Goal: Entertainment & Leisure: Consume media (video, audio)

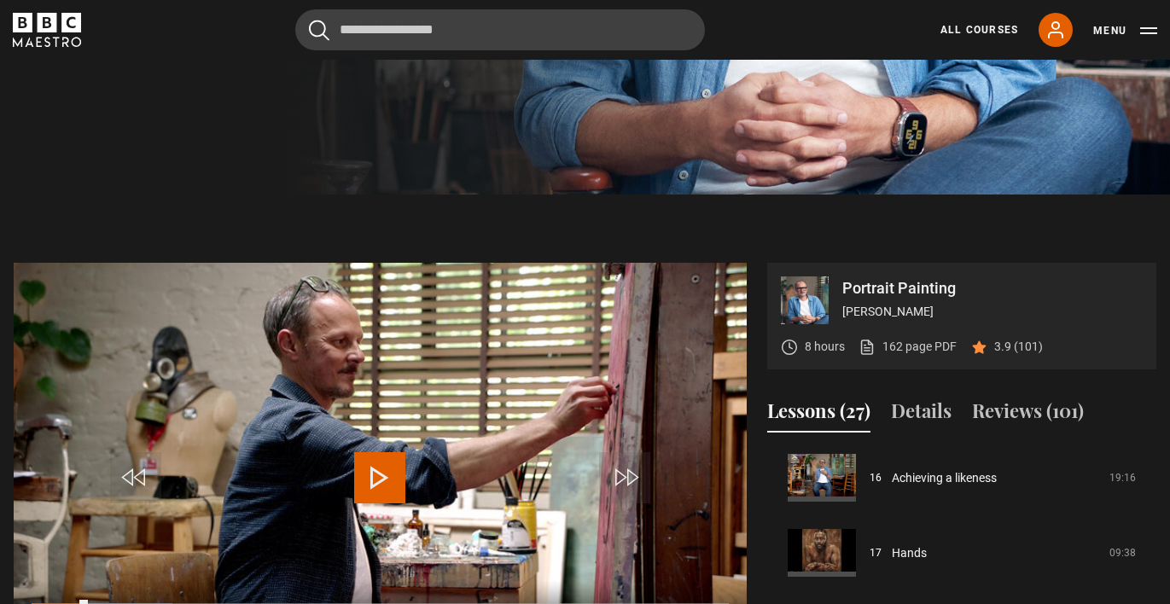
scroll to position [1209, 0]
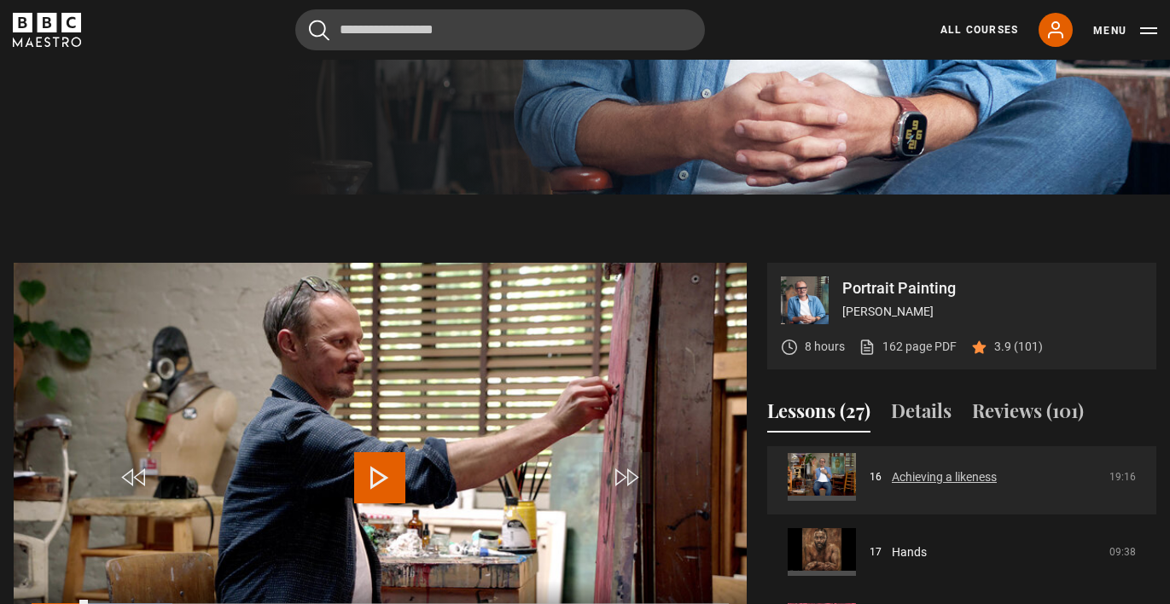
click at [892, 469] on link "Achieving a likeness" at bounding box center [944, 478] width 105 height 18
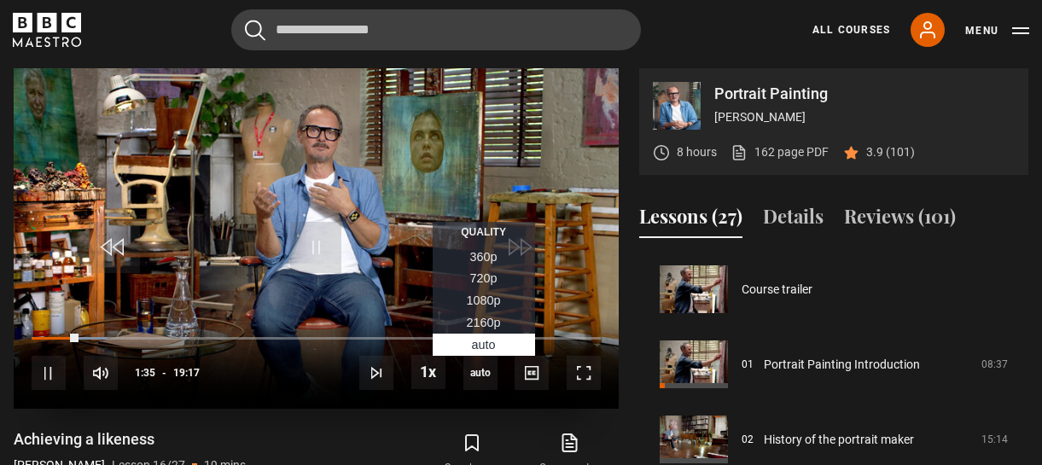
click at [570, 230] on video "Video Player" at bounding box center [316, 238] width 605 height 341
click at [492, 345] on span "Auto" at bounding box center [484, 345] width 24 height 14
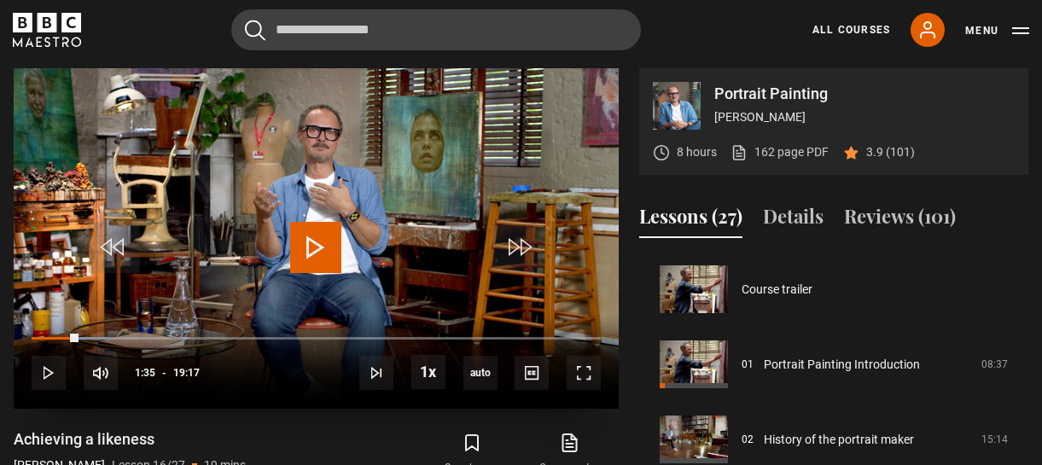
click at [311, 247] on span "Video Player" at bounding box center [315, 247] width 51 height 51
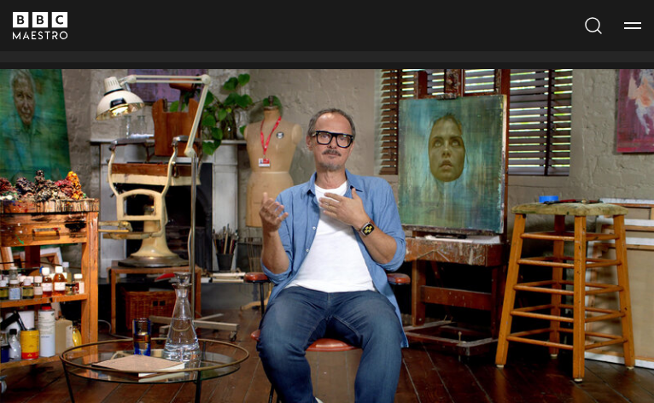
scroll to position [536, 0]
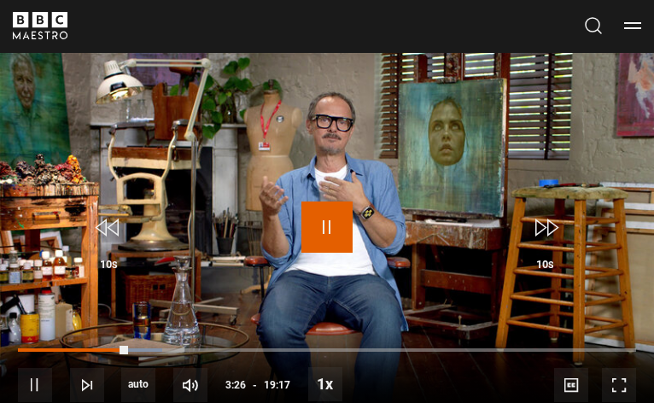
click at [324, 228] on span "Video Player" at bounding box center [326, 226] width 51 height 51
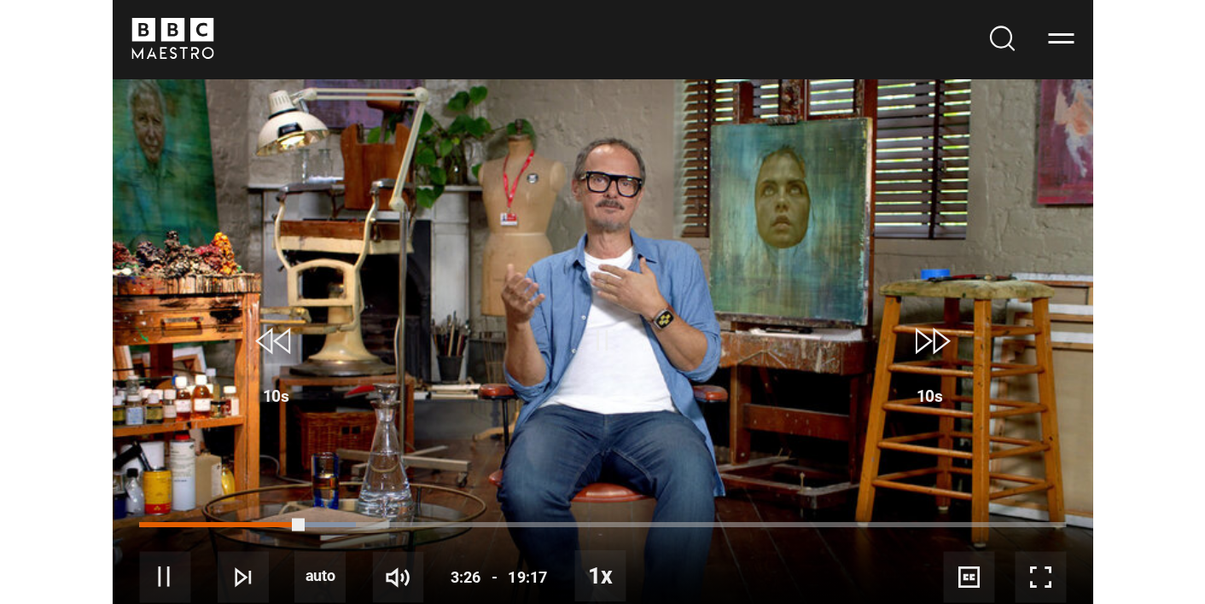
scroll to position [554, 0]
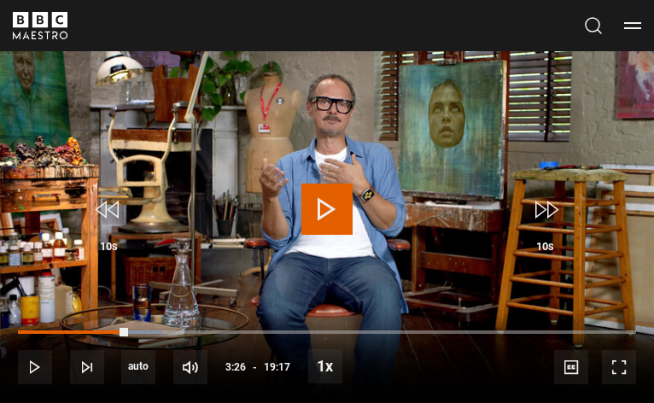
click at [330, 201] on span "Video Player" at bounding box center [326, 209] width 51 height 51
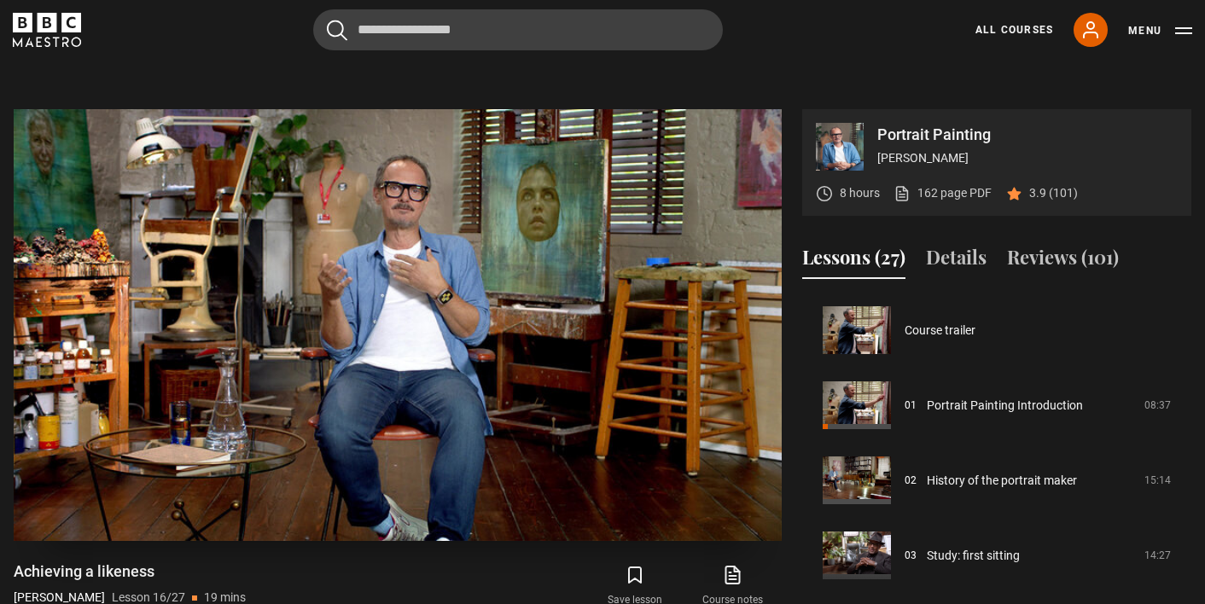
scroll to position [650, 0]
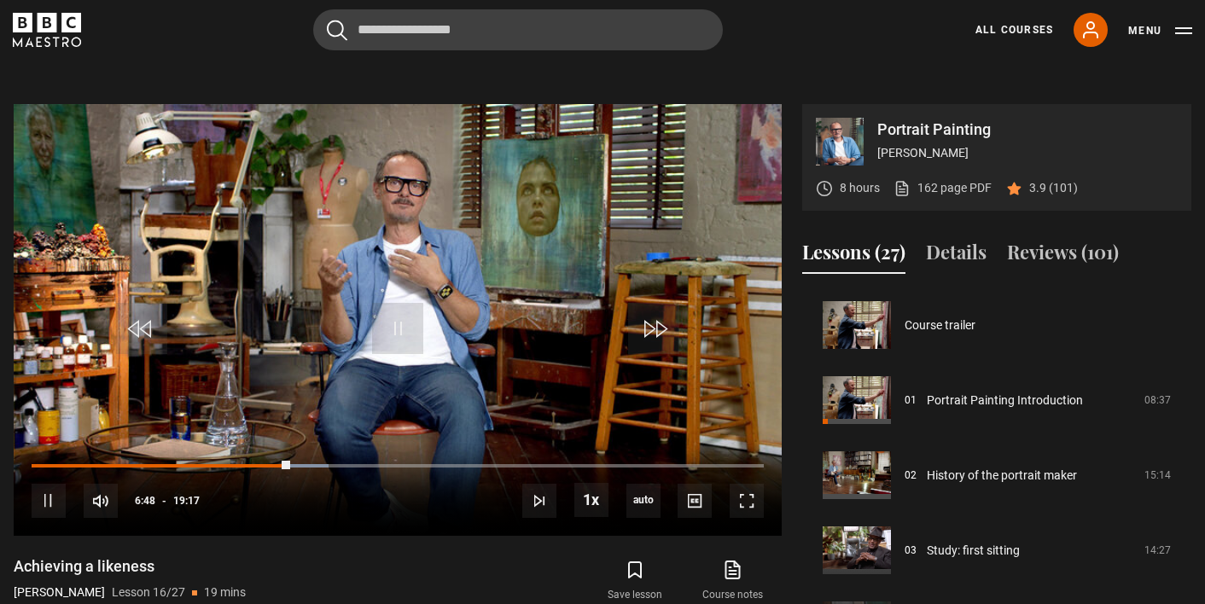
click at [865, 20] on div "Cancel Courses Previous courses Next courses [PERSON_NAME] Writing 12 Related L…" at bounding box center [603, 29] width 1180 height 41
click at [842, 67] on section "Portrait Painting [PERSON_NAME] 8 hours 162 page PDF (opens in new tab) 3.9 (10…" at bounding box center [602, 364] width 1205 height 656
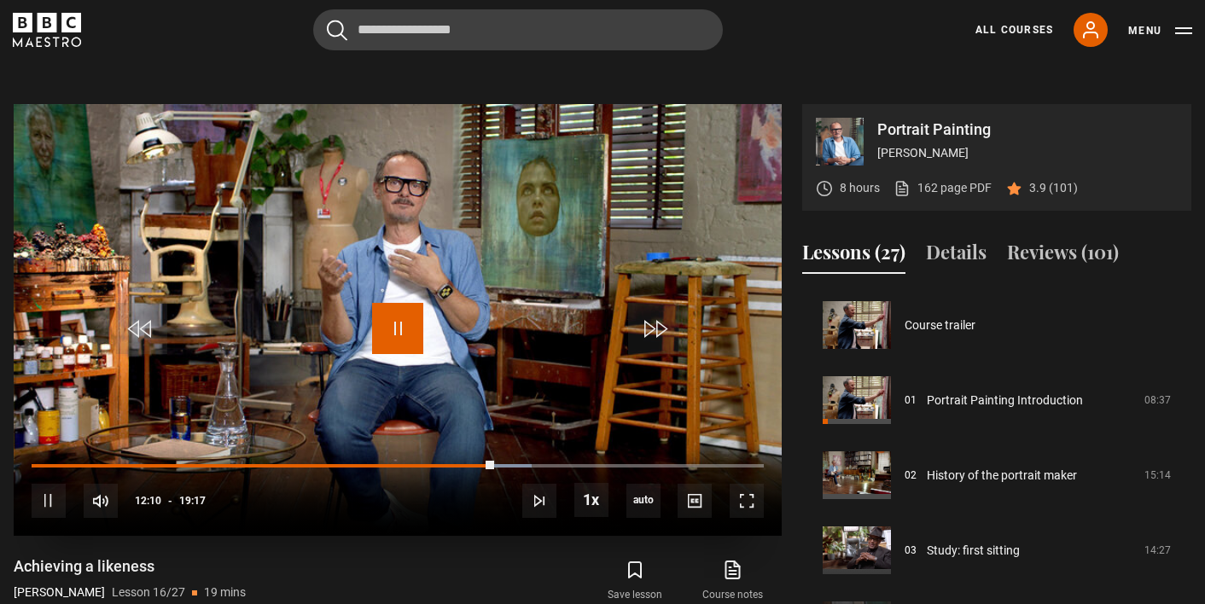
click at [397, 321] on span "Video Player" at bounding box center [397, 328] width 51 height 51
